Goal: Information Seeking & Learning: Learn about a topic

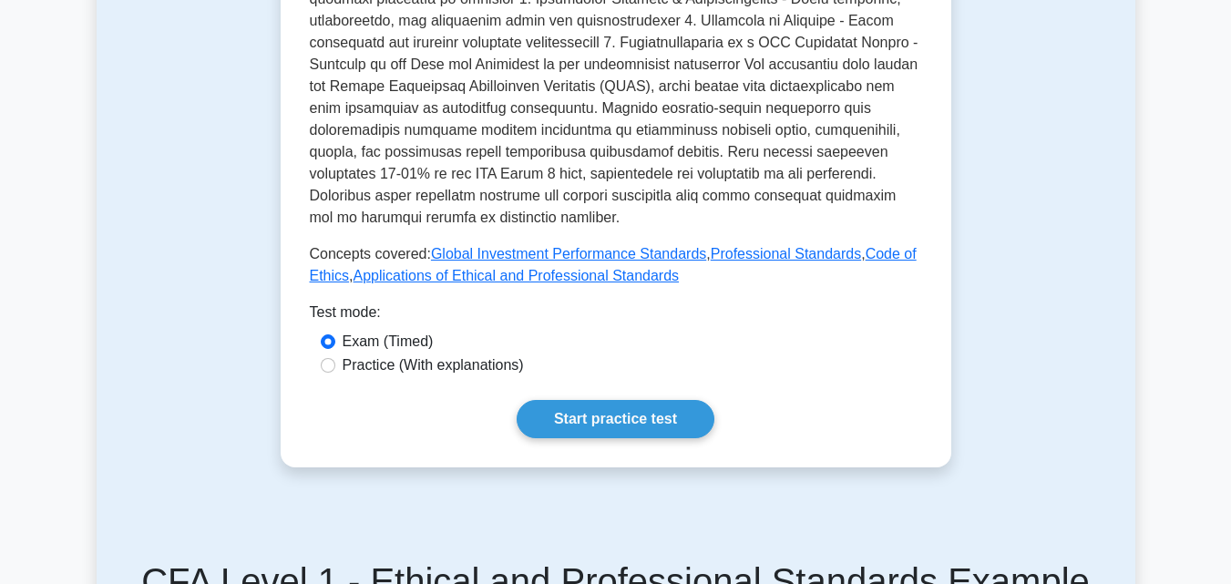
scroll to position [826, 0]
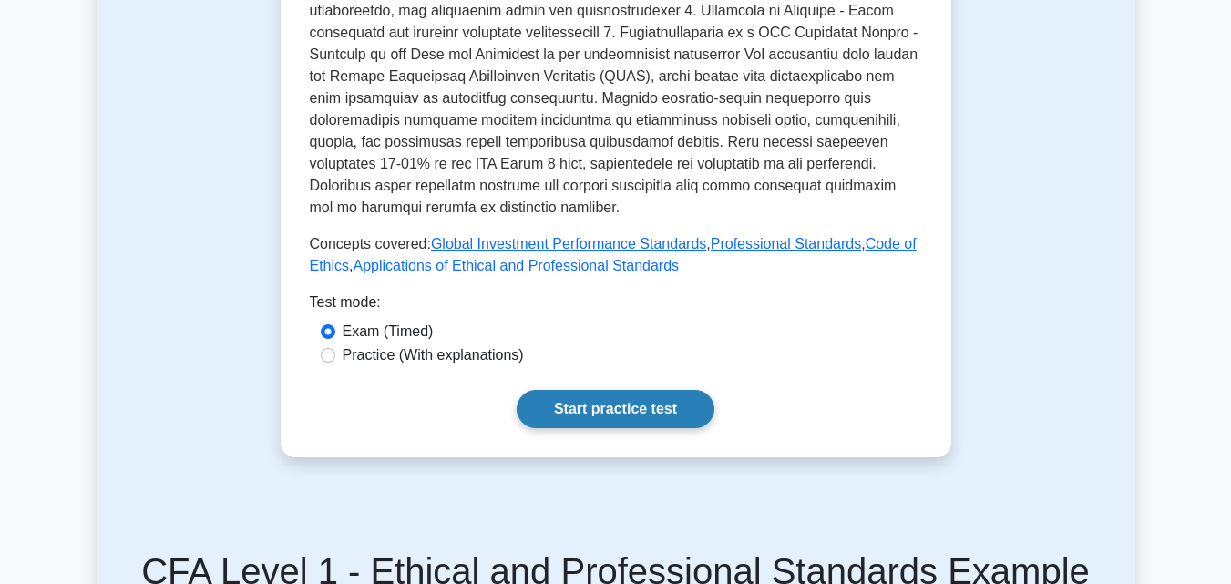
click at [573, 390] on link "Start practice test" at bounding box center [616, 409] width 198 height 38
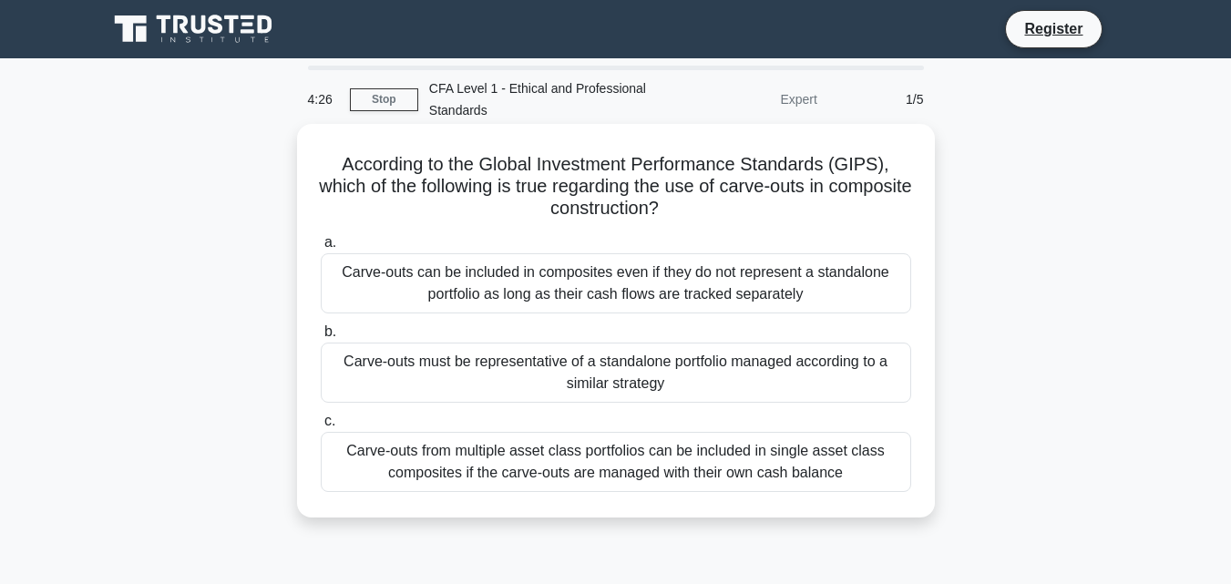
click at [383, 453] on div "Carve-outs from multiple asset class portfolios can be included in single asset…" at bounding box center [616, 462] width 590 height 60
click at [321, 427] on input "c. Carve-outs from multiple asset class portfolios can be included in single as…" at bounding box center [321, 422] width 0 height 12
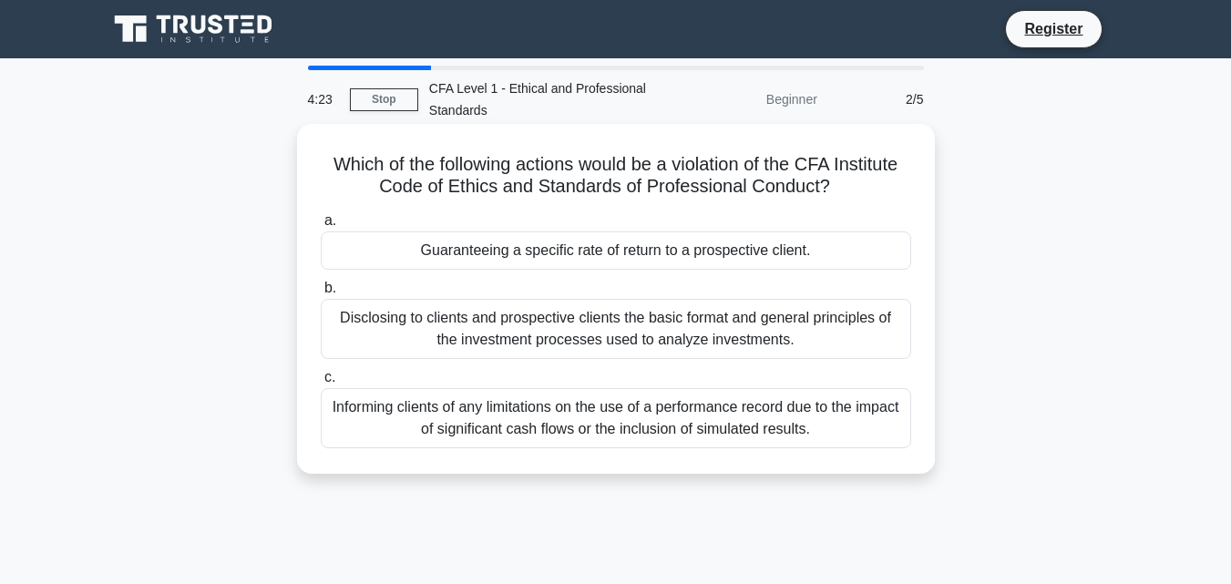
click at [473, 409] on div "Informing clients of any limitations on the use of a performance record due to …" at bounding box center [616, 418] width 590 height 60
click at [321, 384] on input "c. Informing clients of any limitations on the use of a performance record due …" at bounding box center [321, 378] width 0 height 12
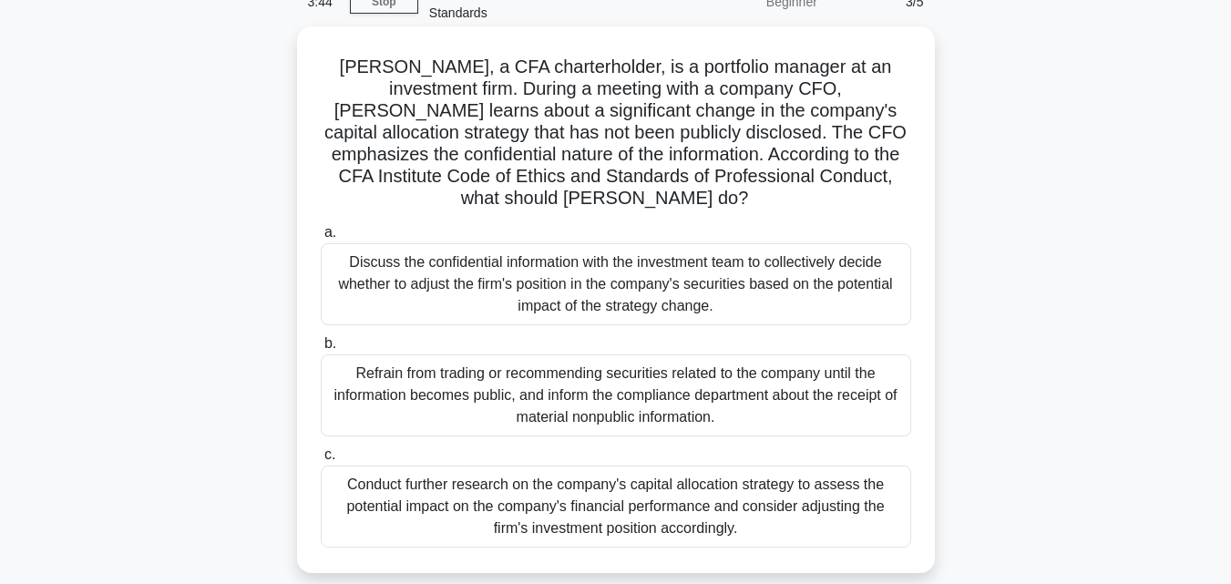
scroll to position [121, 0]
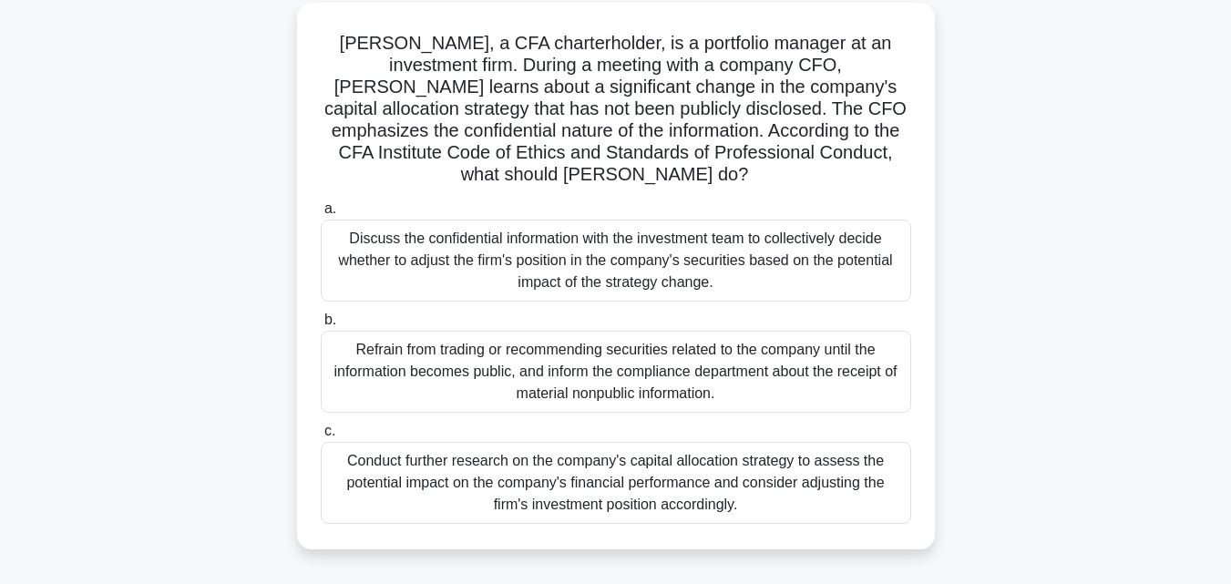
click at [408, 449] on div "Conduct further research on the company's capital allocation strategy to assess…" at bounding box center [616, 483] width 590 height 82
click at [321, 437] on input "c. Conduct further research on the company's capital allocation strategy to ass…" at bounding box center [321, 432] width 0 height 12
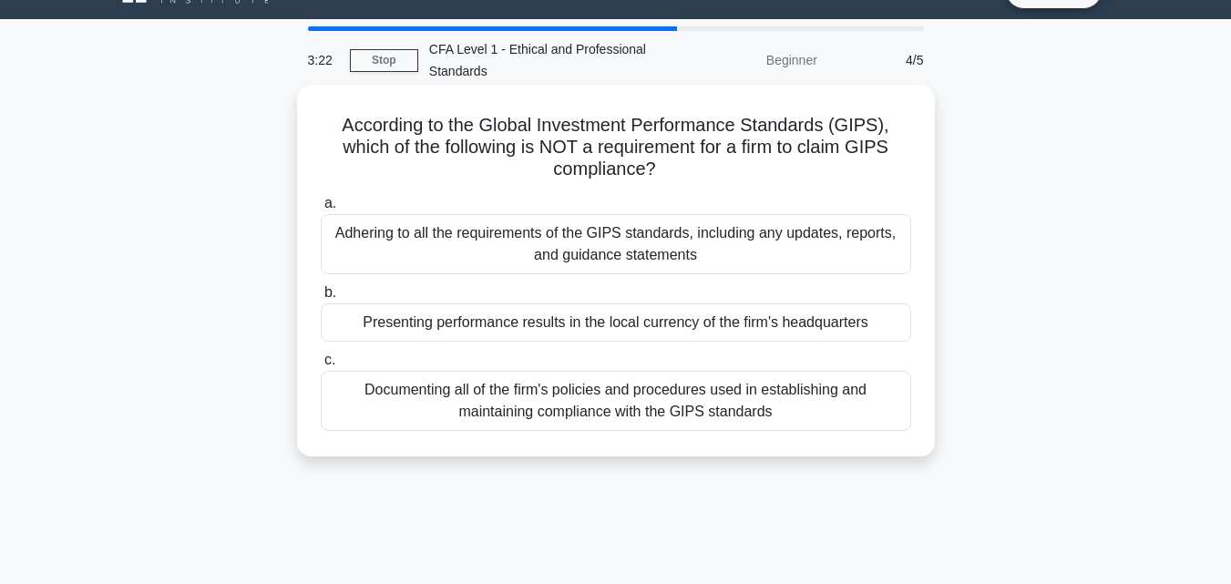
scroll to position [0, 0]
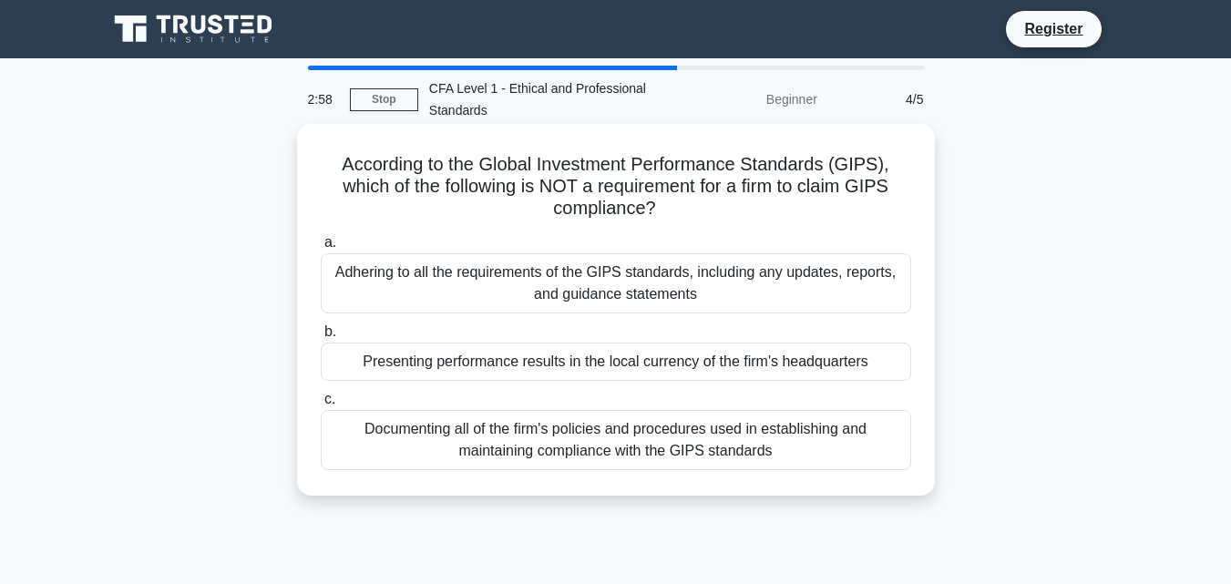
click at [531, 283] on div "Adhering to all the requirements of the GIPS standards, including any updates, …" at bounding box center [616, 283] width 590 height 60
click at [321, 249] on input "a. Adhering to all the requirements of the GIPS standards, including any update…" at bounding box center [321, 243] width 0 height 12
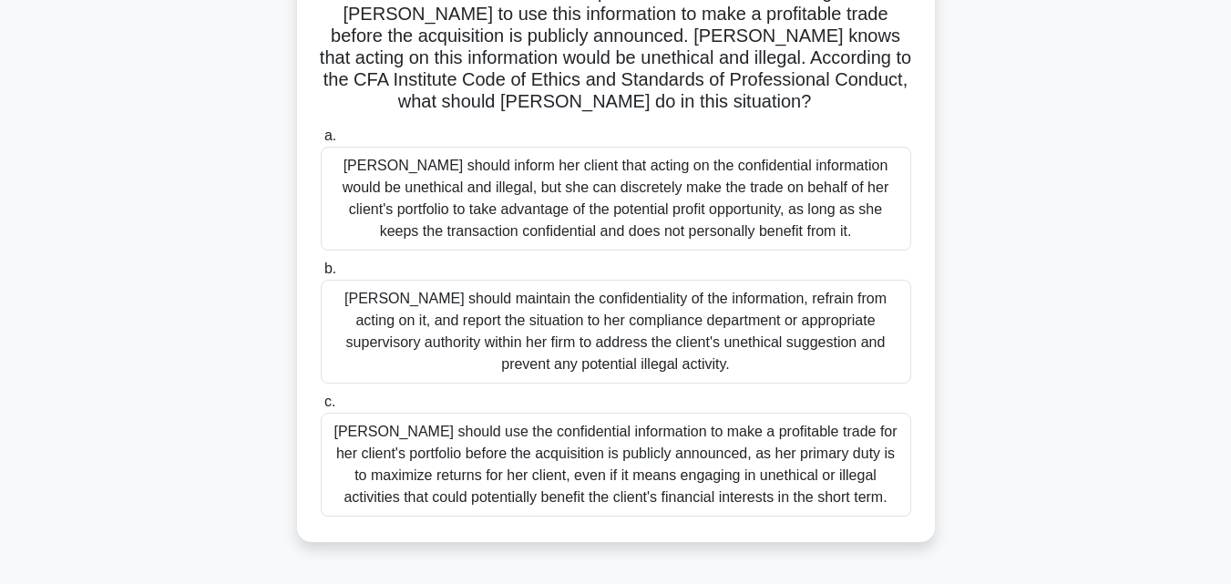
scroll to position [243, 0]
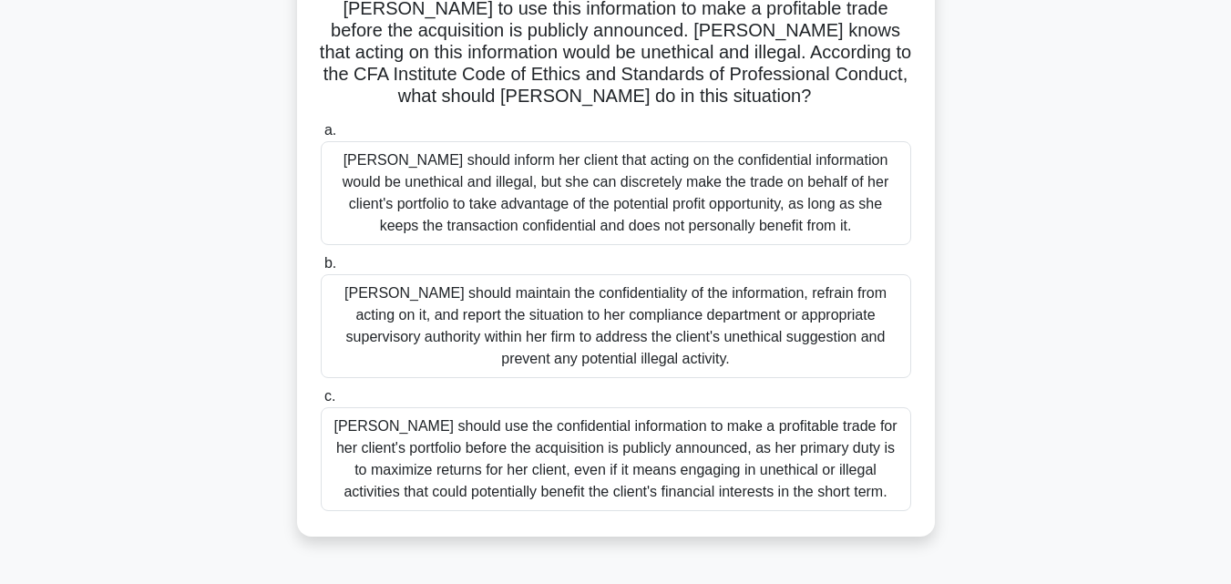
click at [569, 324] on div "Julia should maintain the confidentiality of the information, refrain from acti…" at bounding box center [616, 326] width 590 height 104
click at [321, 270] on input "b. Julia should maintain the confidentiality of the information, refrain from a…" at bounding box center [321, 264] width 0 height 12
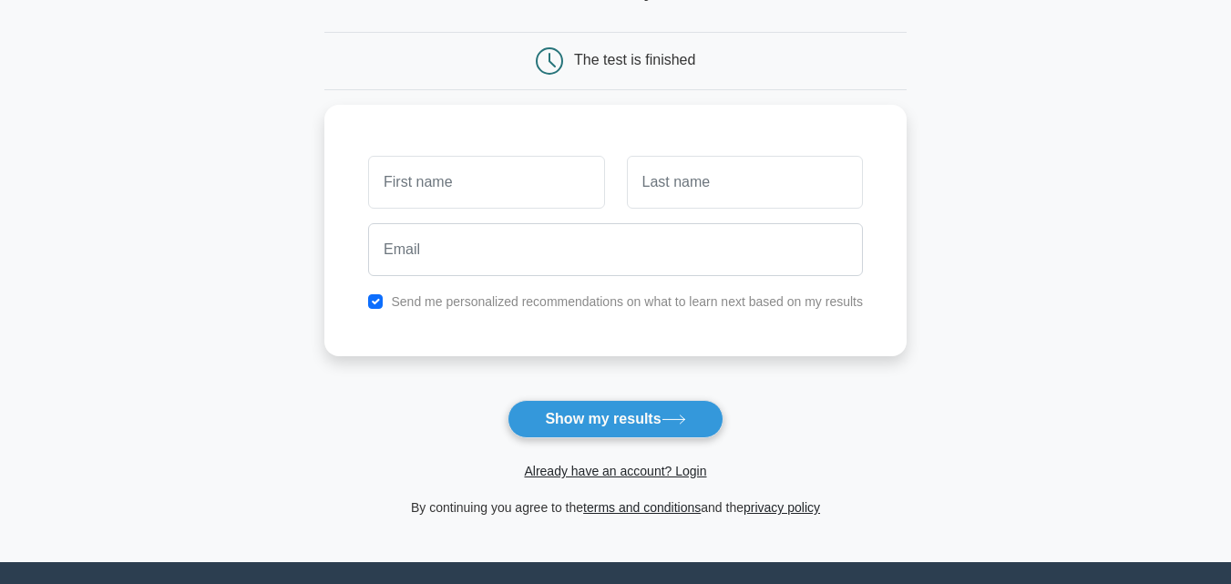
click at [397, 371] on form "Wait, there is more! Continue to see your result The test is finished and the" at bounding box center [615, 234] width 582 height 569
click at [489, 185] on input "text" at bounding box center [486, 177] width 236 height 53
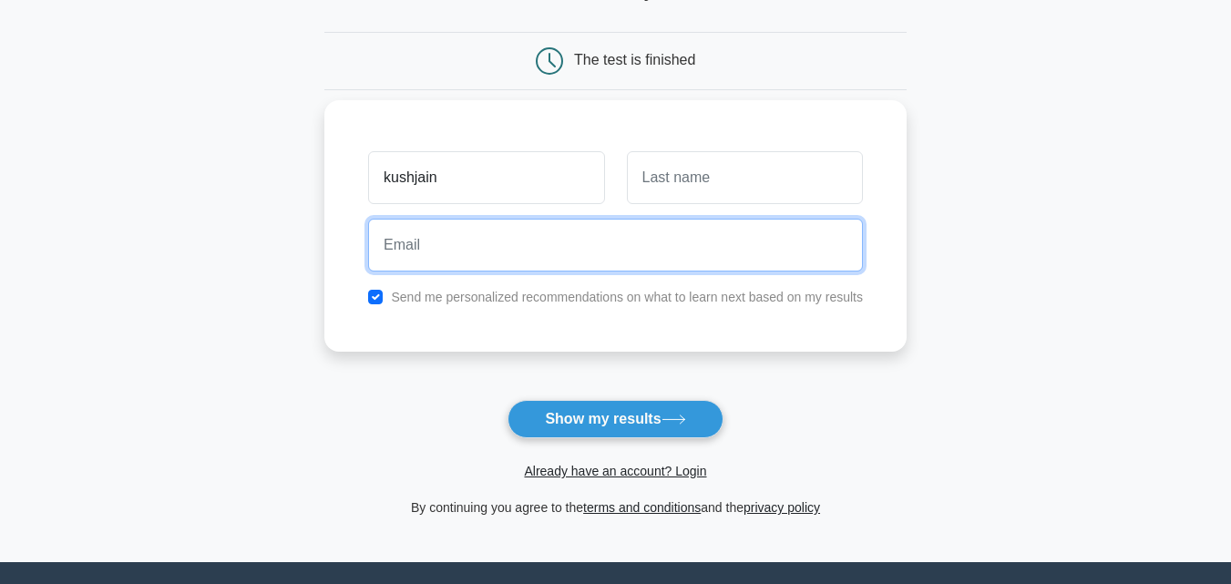
click at [629, 241] on input "email" at bounding box center [615, 245] width 495 height 53
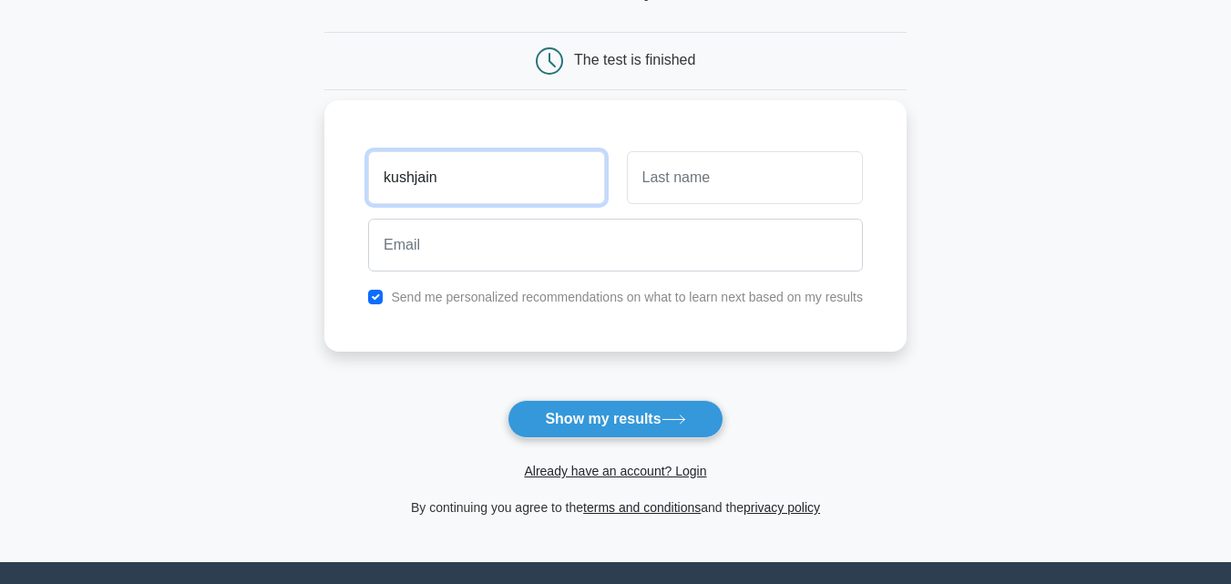
click at [576, 175] on input "kushjain" at bounding box center [486, 177] width 236 height 53
type input "kush"
click at [508, 400] on button "Show my results" at bounding box center [615, 419] width 215 height 38
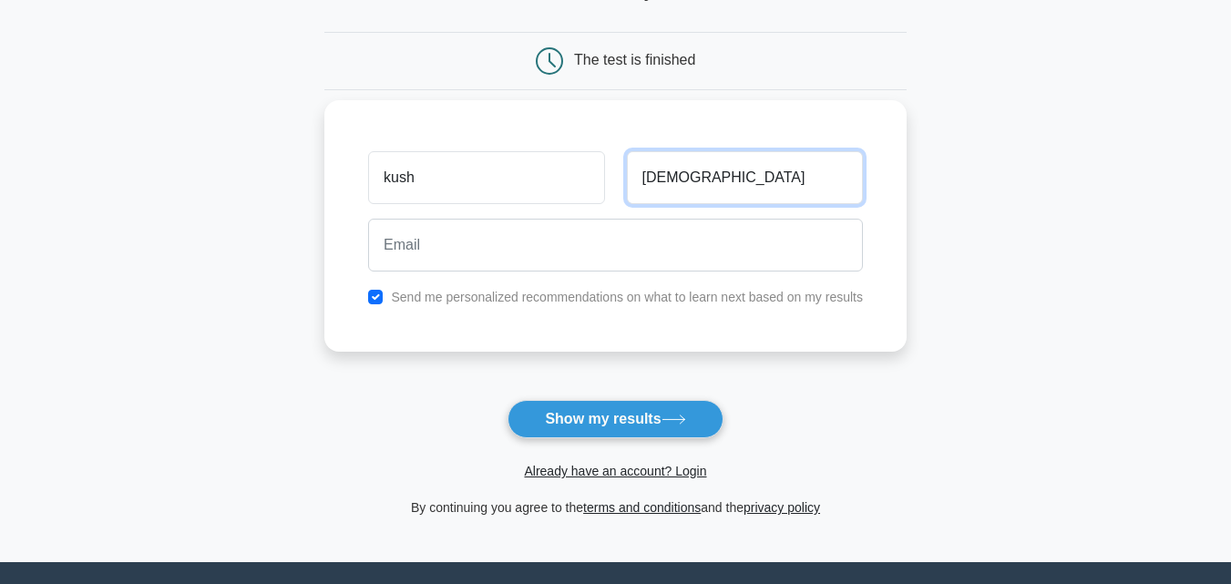
type input "jain"
click at [508, 400] on button "Show my results" at bounding box center [615, 419] width 215 height 38
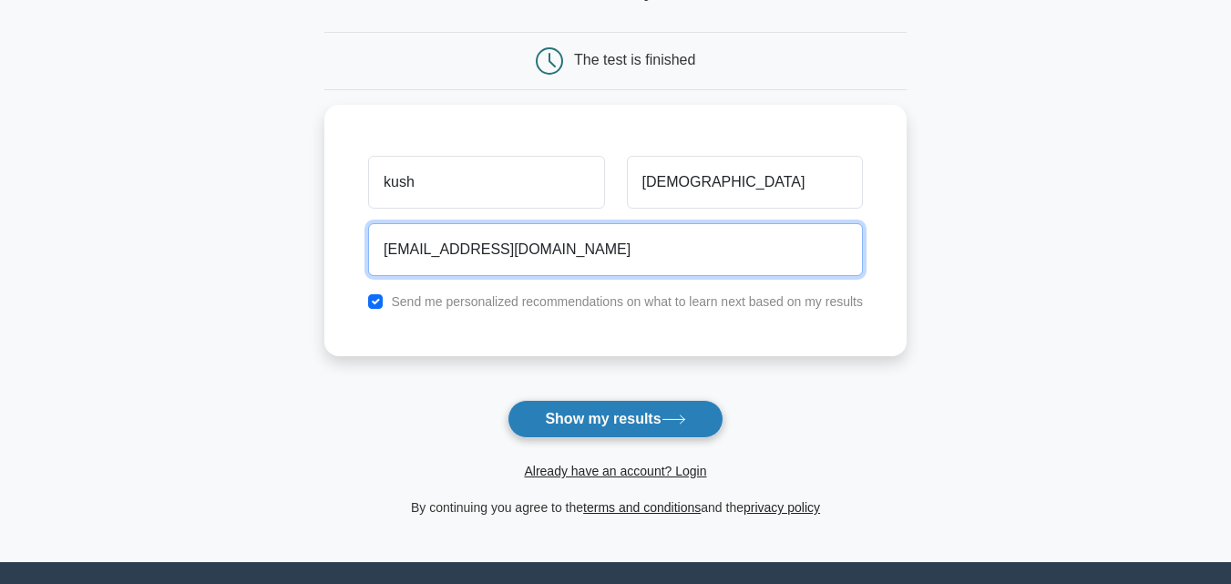
type input "jainkush0101@gmail.com"
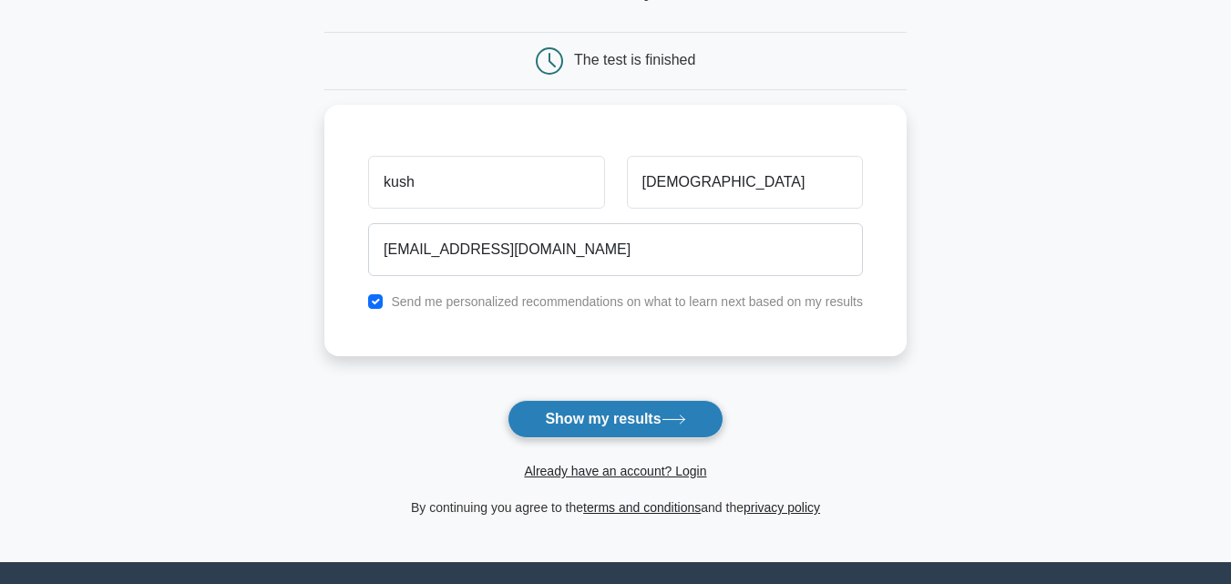
click at [587, 423] on button "Show my results" at bounding box center [615, 419] width 215 height 38
